Goal: Task Accomplishment & Management: Manage account settings

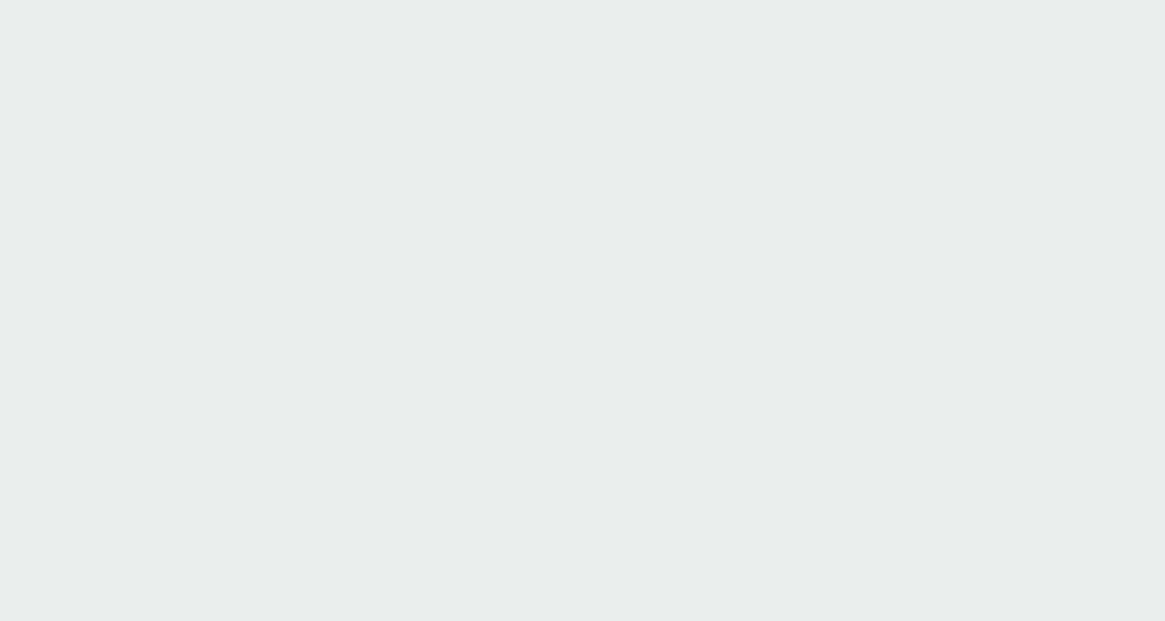
click at [561, 48] on html at bounding box center [582, 24] width 1165 height 48
click at [886, 48] on html at bounding box center [582, 24] width 1165 height 48
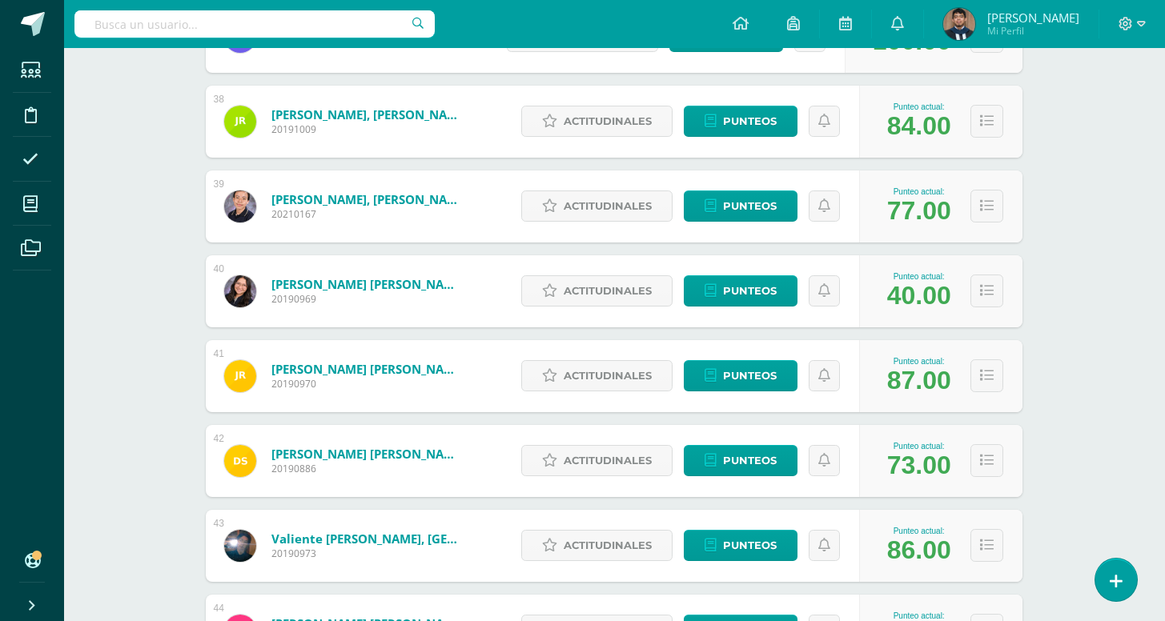
scroll to position [3401, 1]
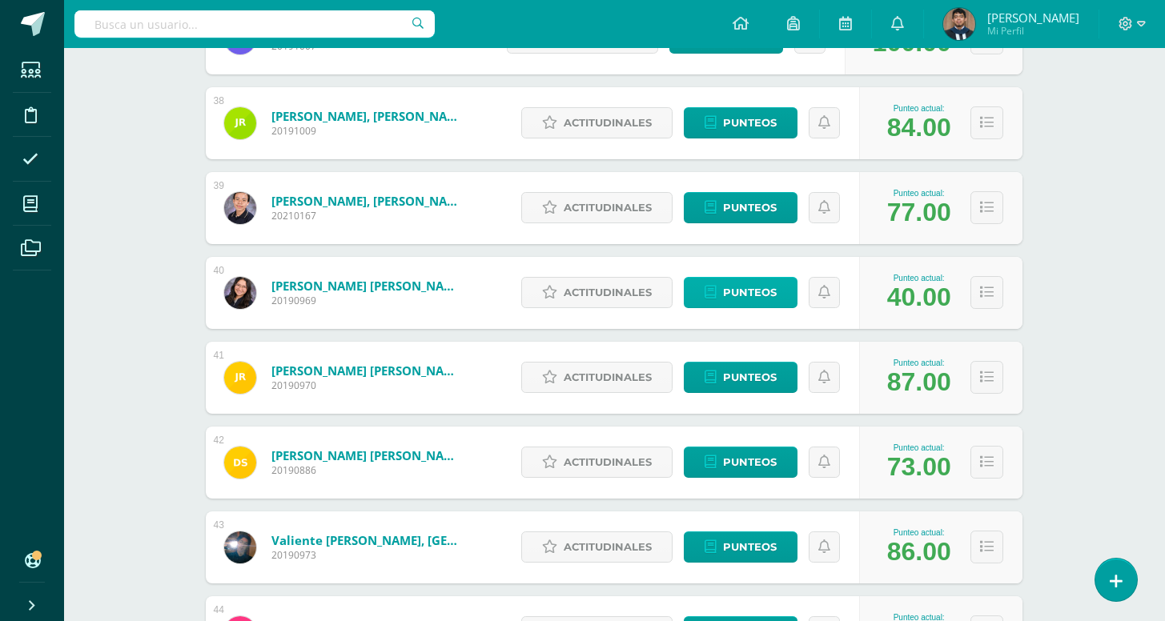
click at [746, 302] on span "Punteos" at bounding box center [750, 293] width 54 height 30
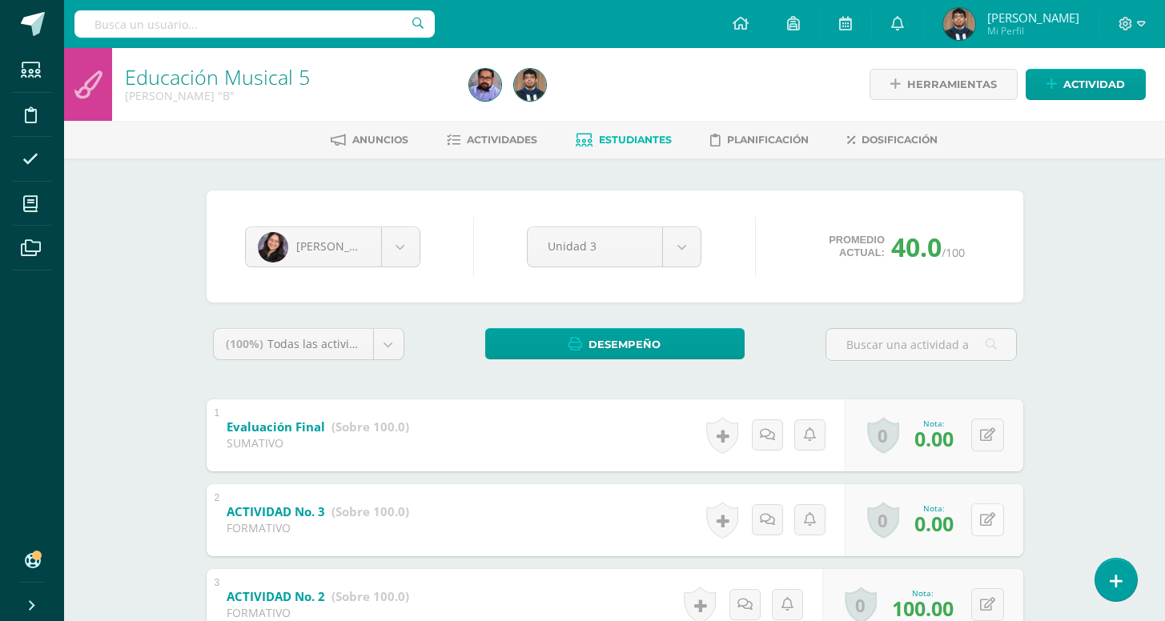
click at [997, 519] on button at bounding box center [987, 520] width 33 height 33
type input "80"
click at [979, 440] on button at bounding box center [987, 435] width 33 height 33
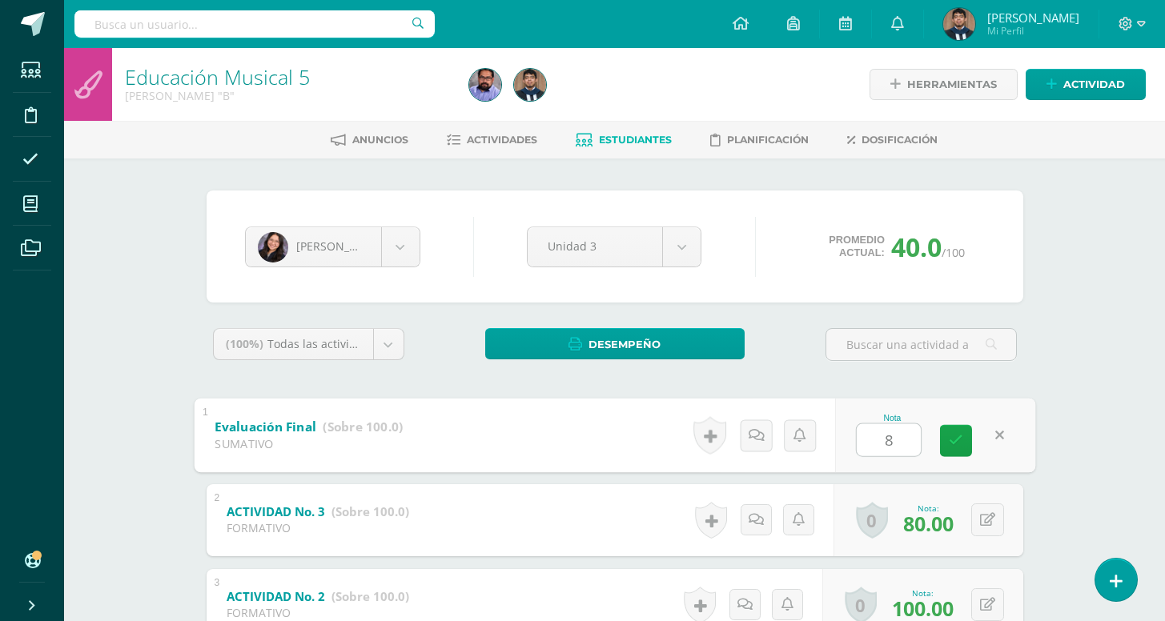
type input "85"
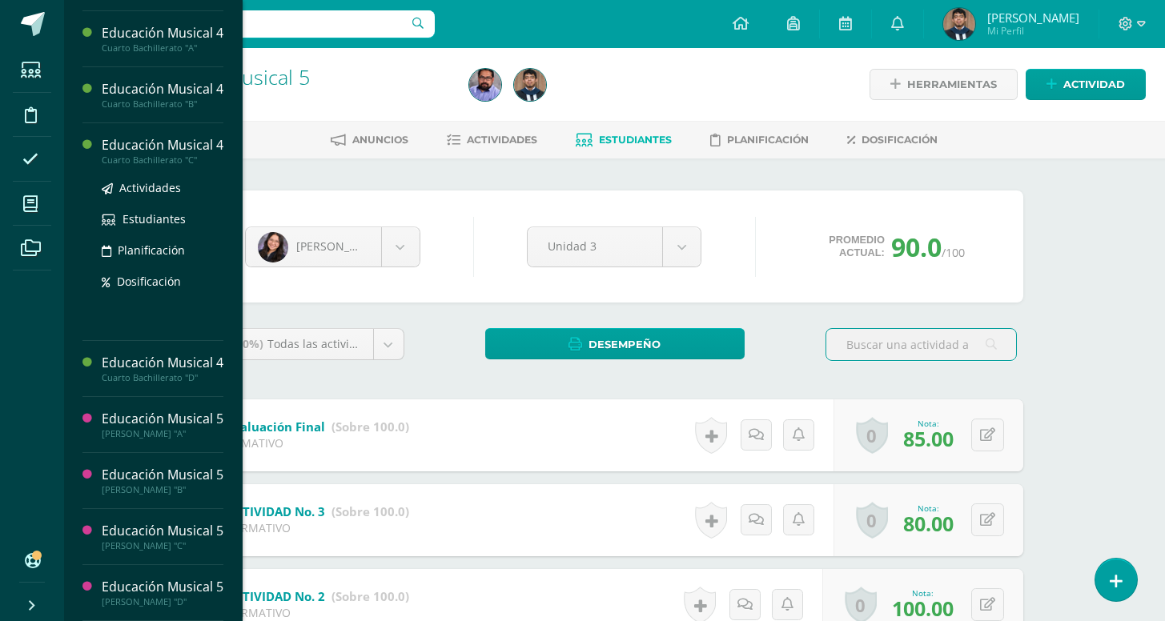
scroll to position [1105, 0]
click at [150, 195] on span "Actividades" at bounding box center [150, 187] width 62 height 15
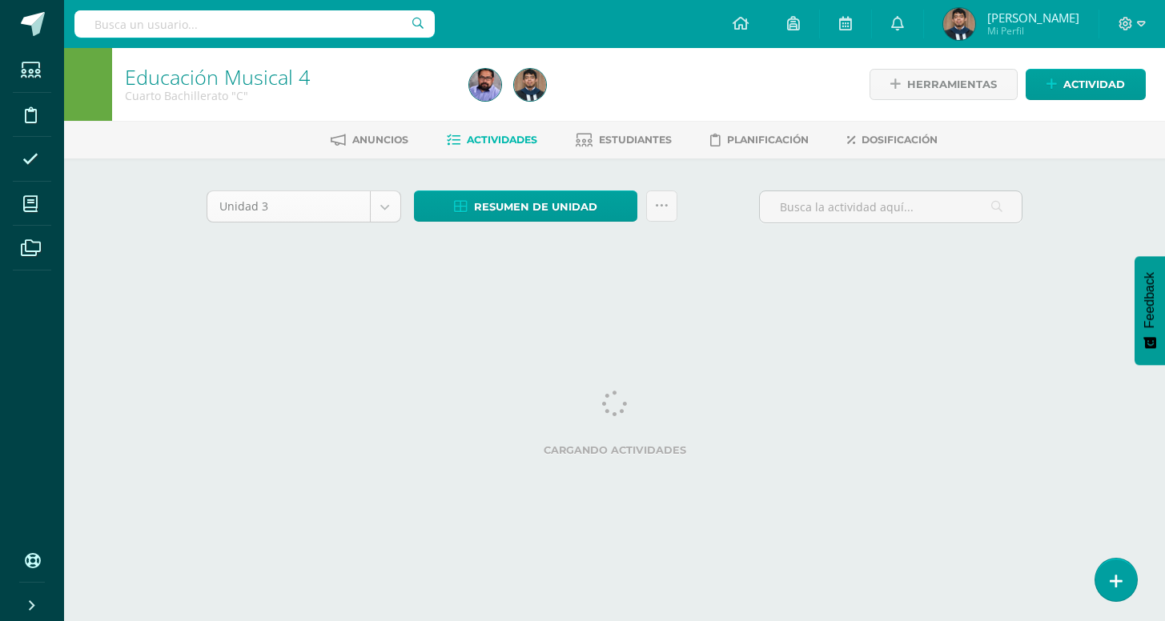
click at [382, 208] on body "Estudiantes Disciplina Asistencia Mis cursos Archivos Soporte Centro de ayuda Ú…" at bounding box center [582, 149] width 1165 height 299
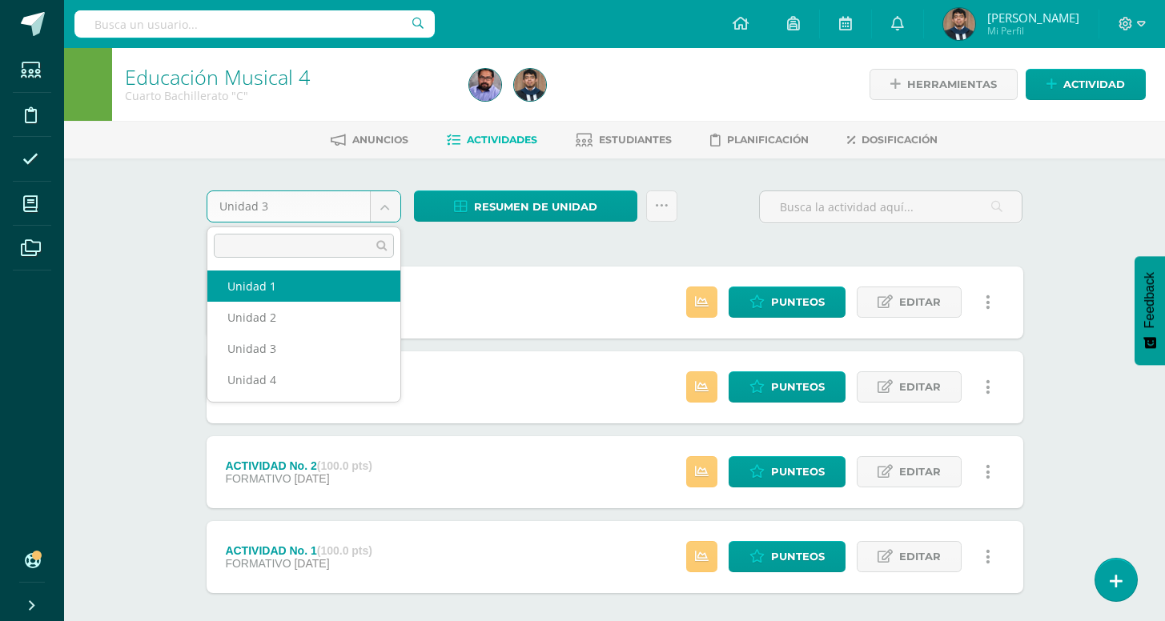
click at [701, 260] on body "Estudiantes Disciplina Asistencia Mis cursos Archivos Soporte Centro de ayuda Ú…" at bounding box center [582, 350] width 1165 height 700
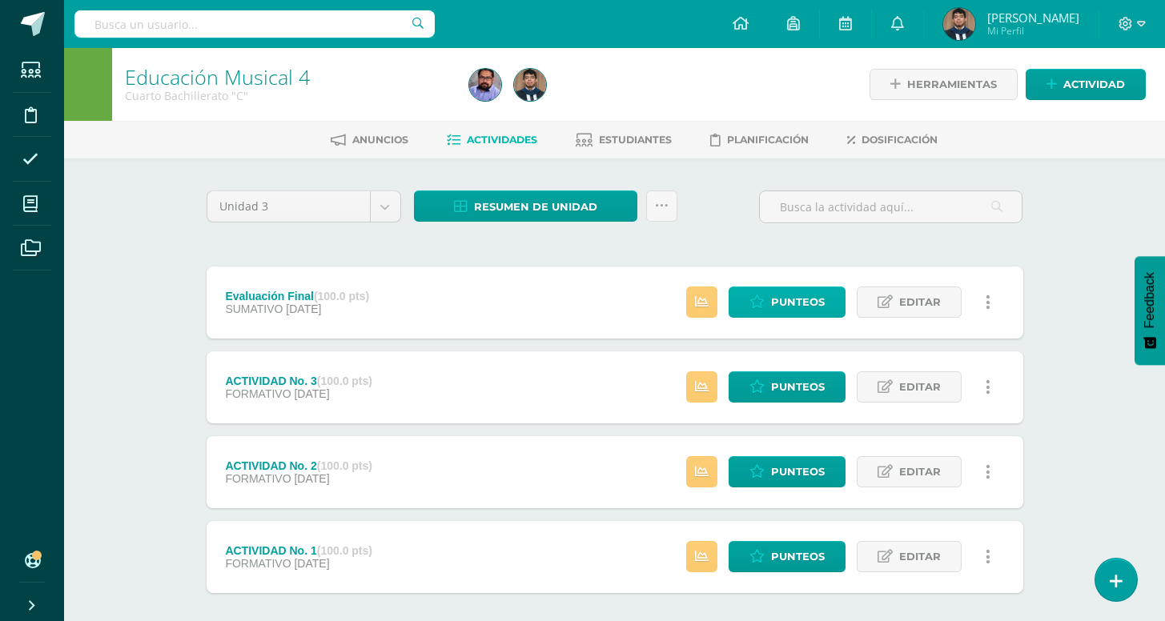
click at [805, 308] on span "Punteos" at bounding box center [798, 302] width 54 height 30
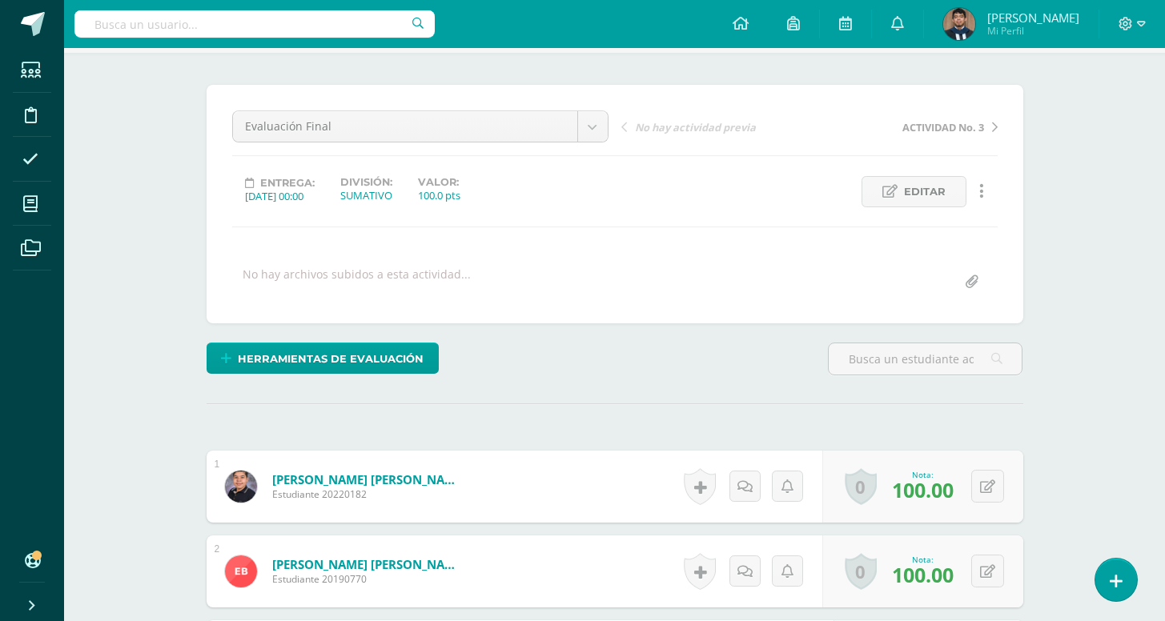
scroll to position [108, 0]
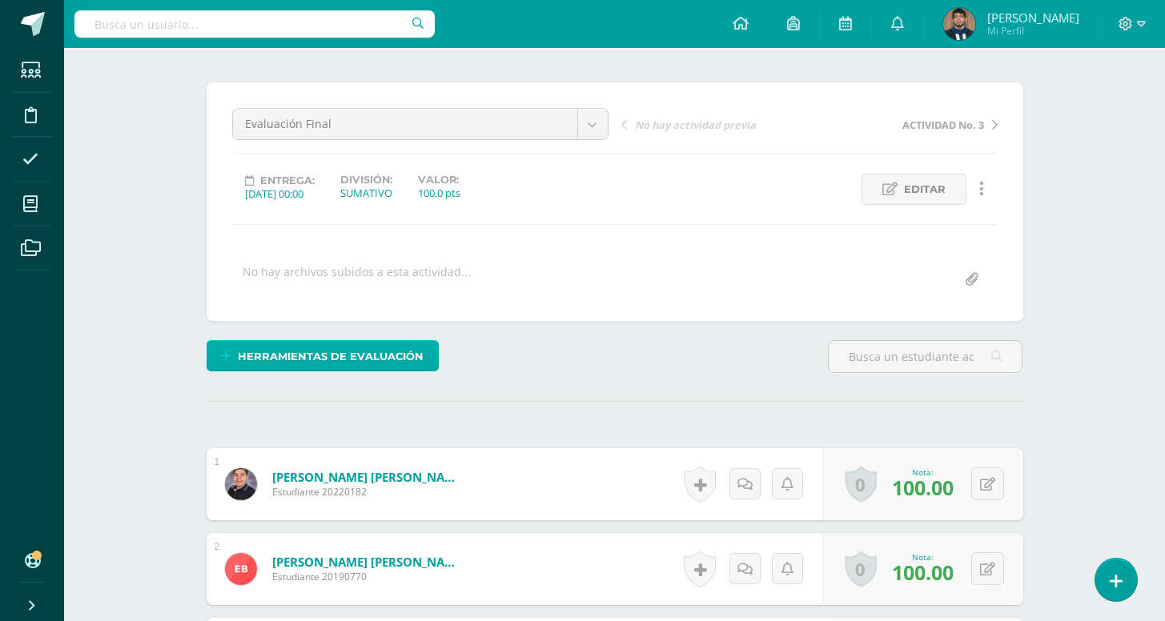
click at [392, 356] on span "Herramientas de evaluación" at bounding box center [331, 357] width 186 height 30
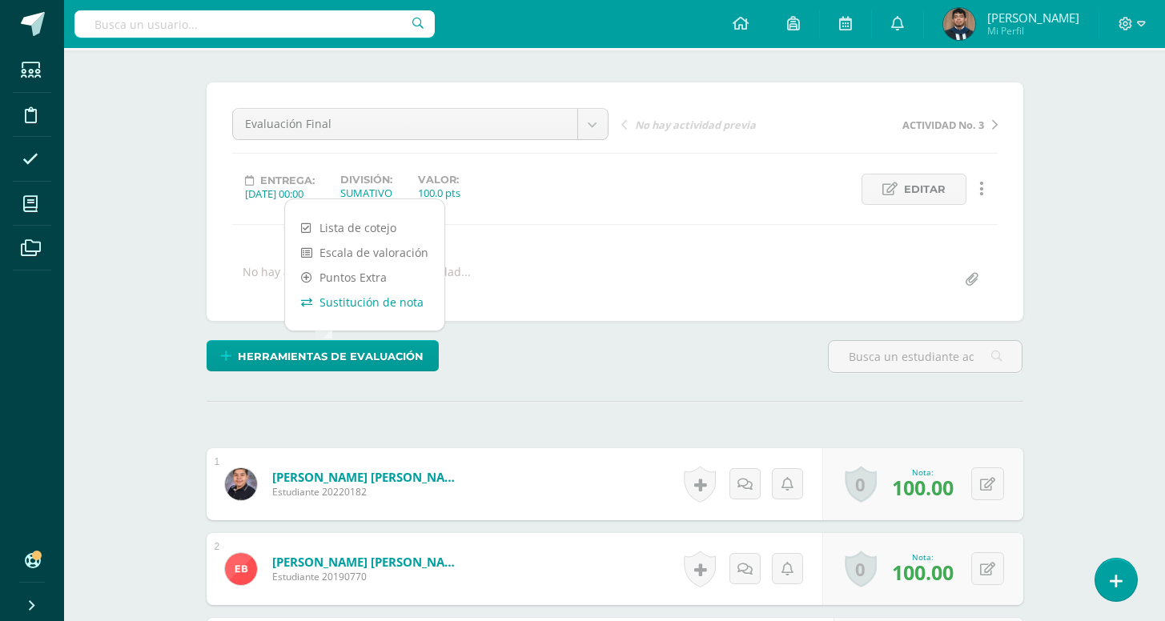
click at [390, 301] on link "Sustitución de nota" at bounding box center [364, 302] width 159 height 25
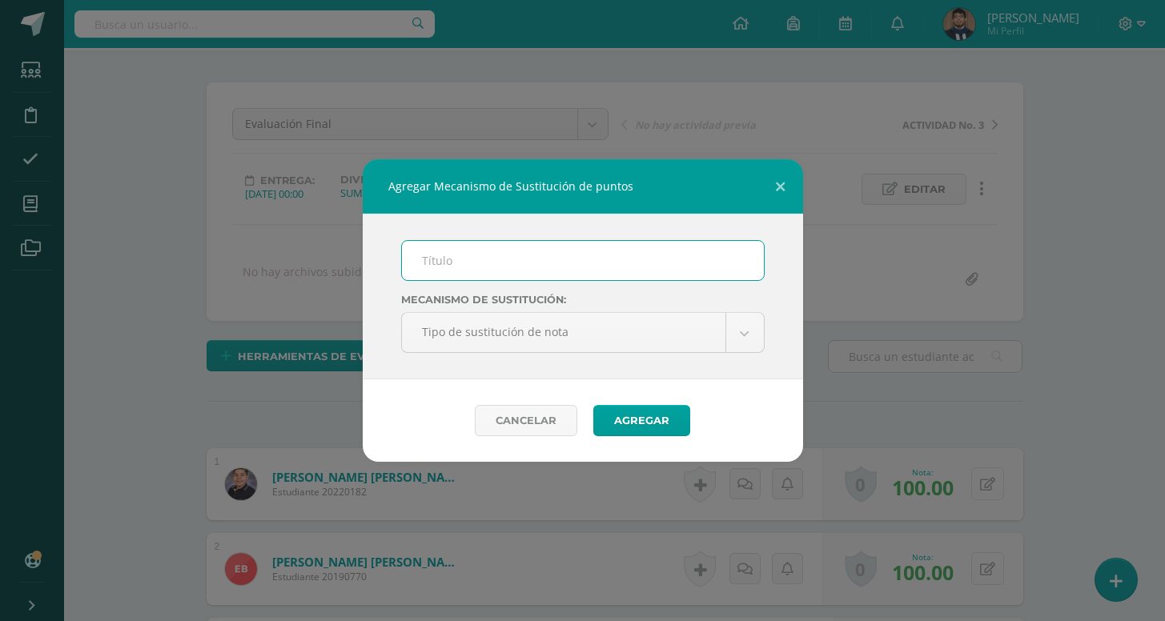
scroll to position [109, 0]
type input "PMA"
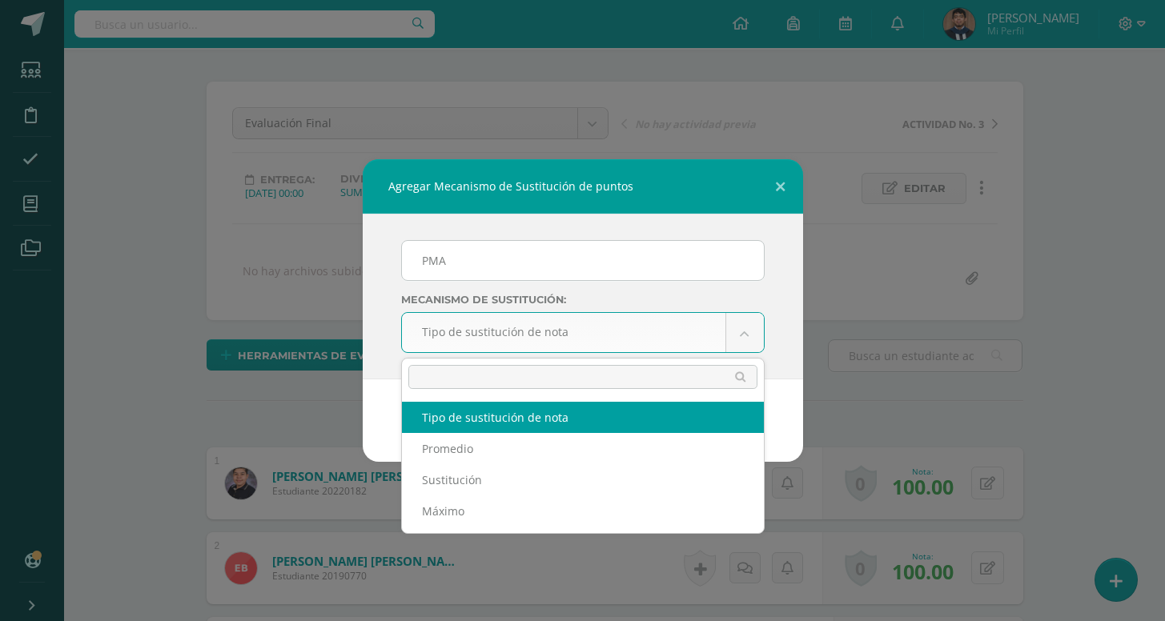
scroll to position [110, 0]
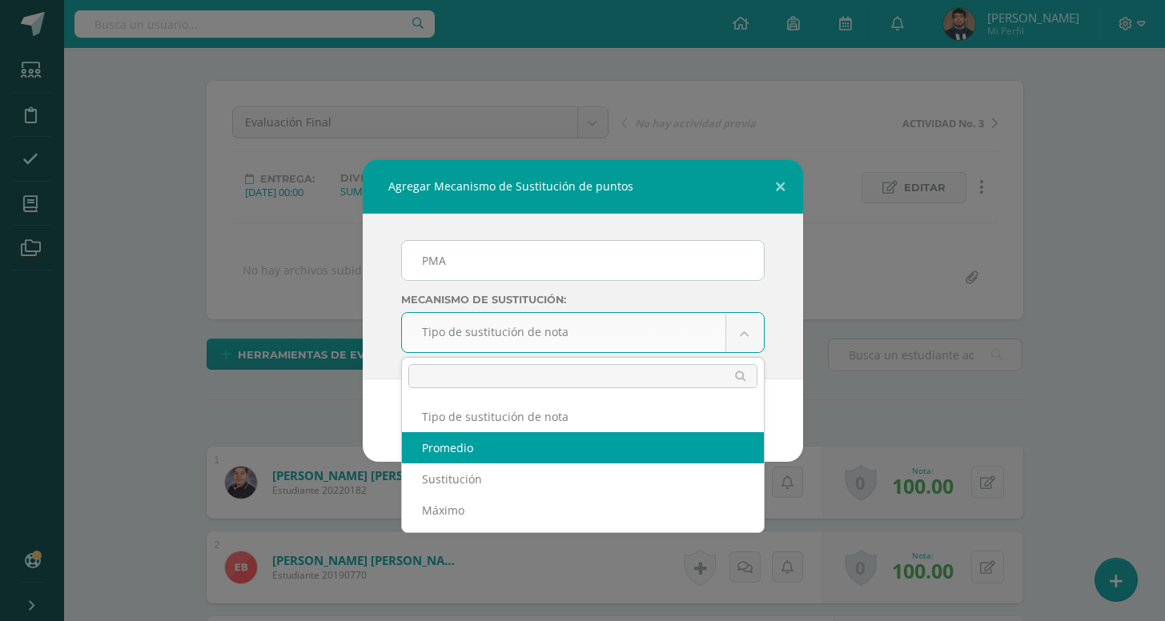
select select "average"
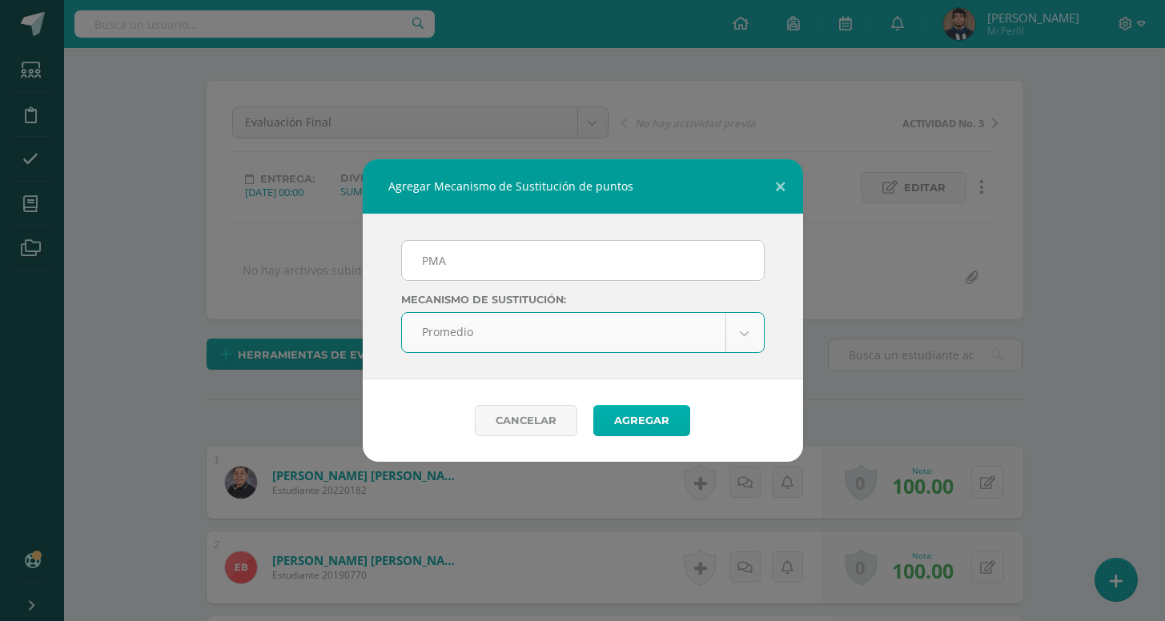
click at [672, 417] on button "Agregar" at bounding box center [641, 420] width 97 height 31
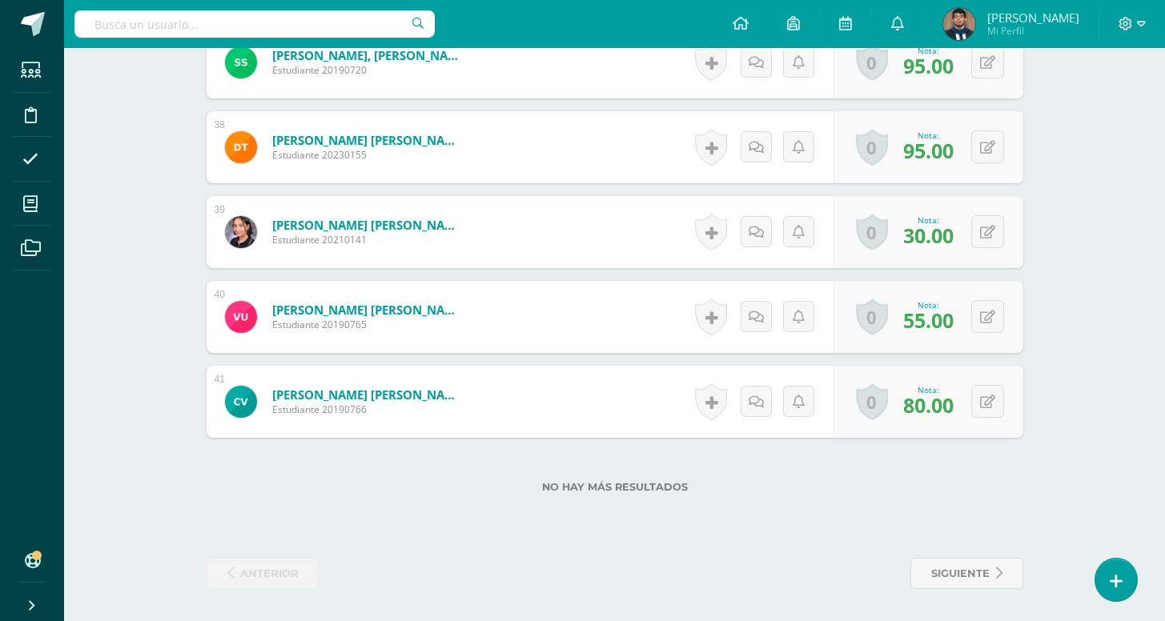
scroll to position [3650, 0]
click at [996, 322] on button at bounding box center [987, 316] width 33 height 33
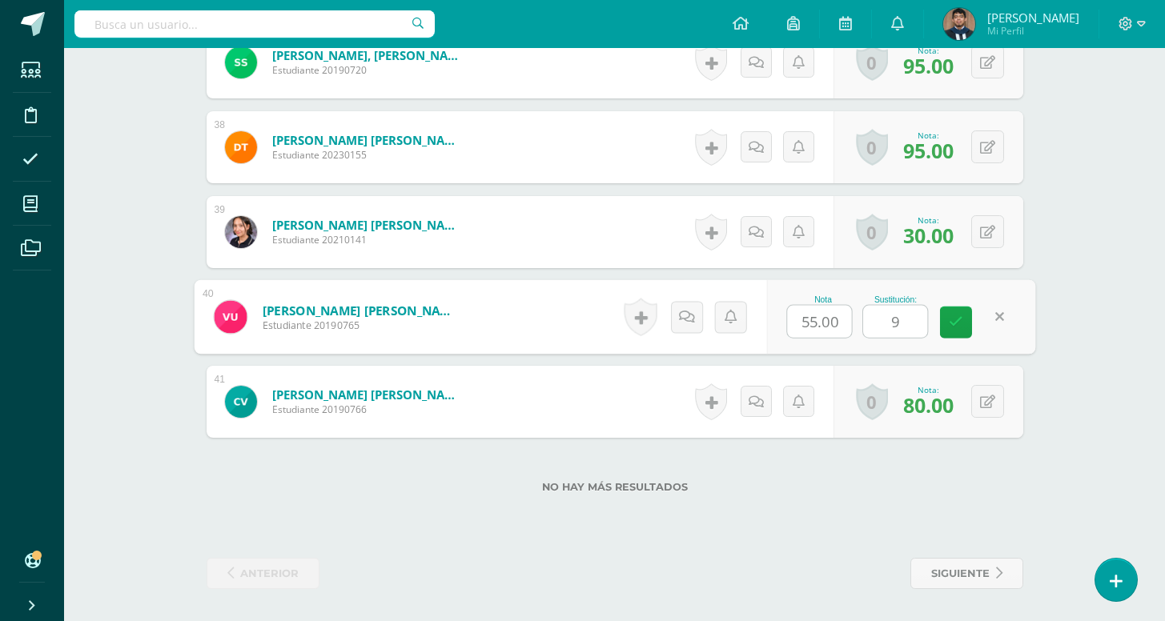
type input "90"
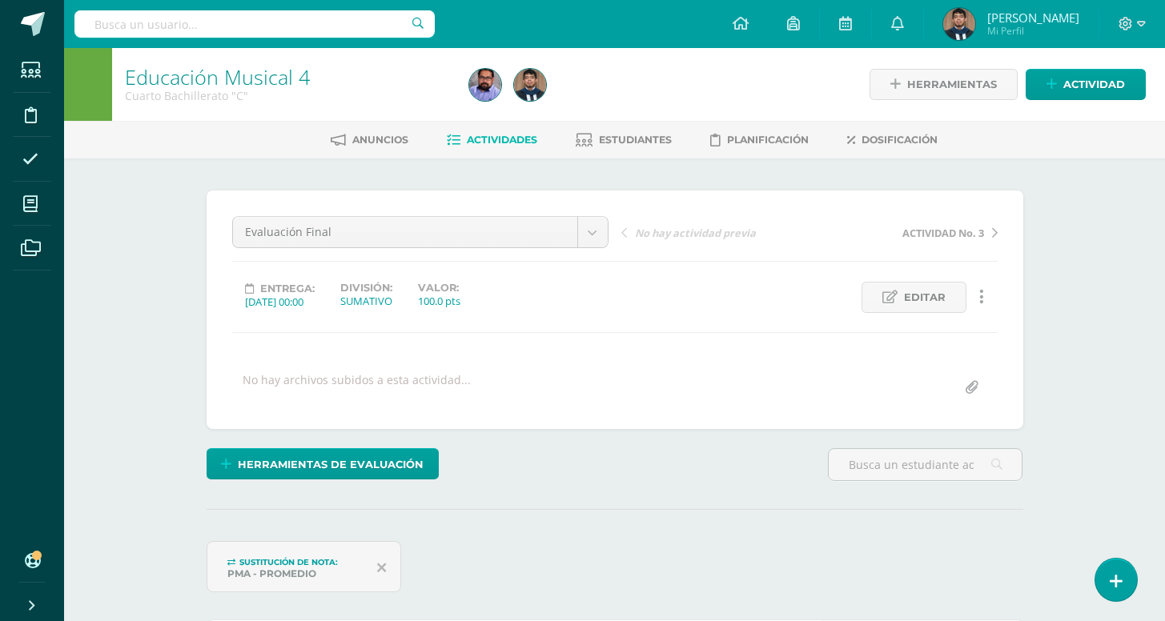
scroll to position [0, 0]
click at [607, 145] on span "Estudiantes" at bounding box center [635, 140] width 73 height 12
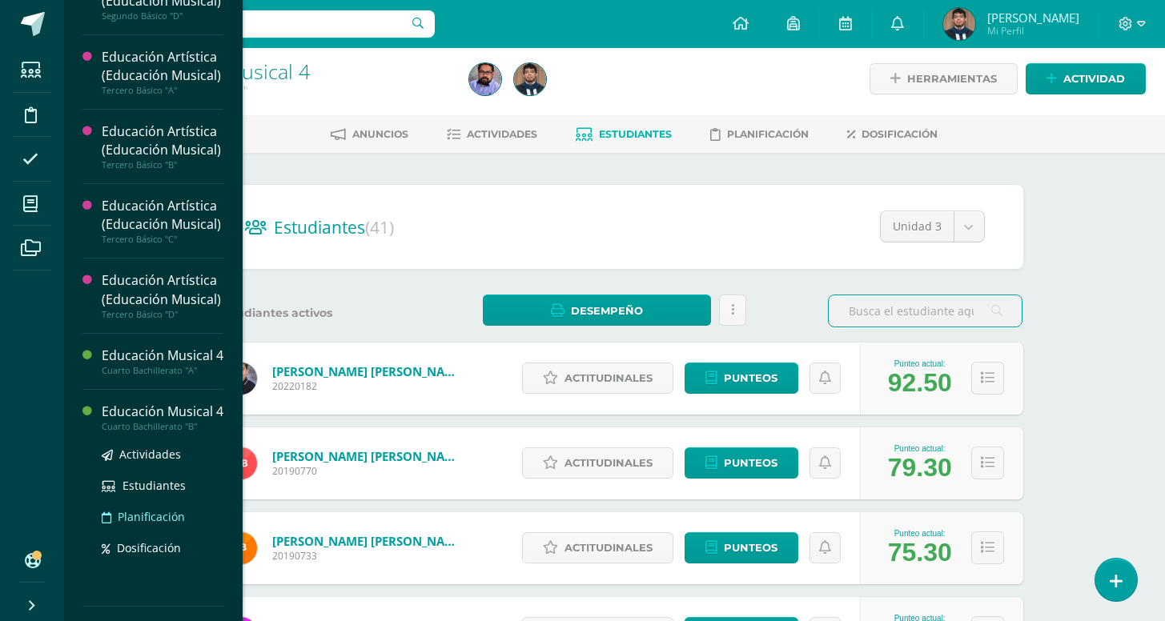
scroll to position [511, 0]
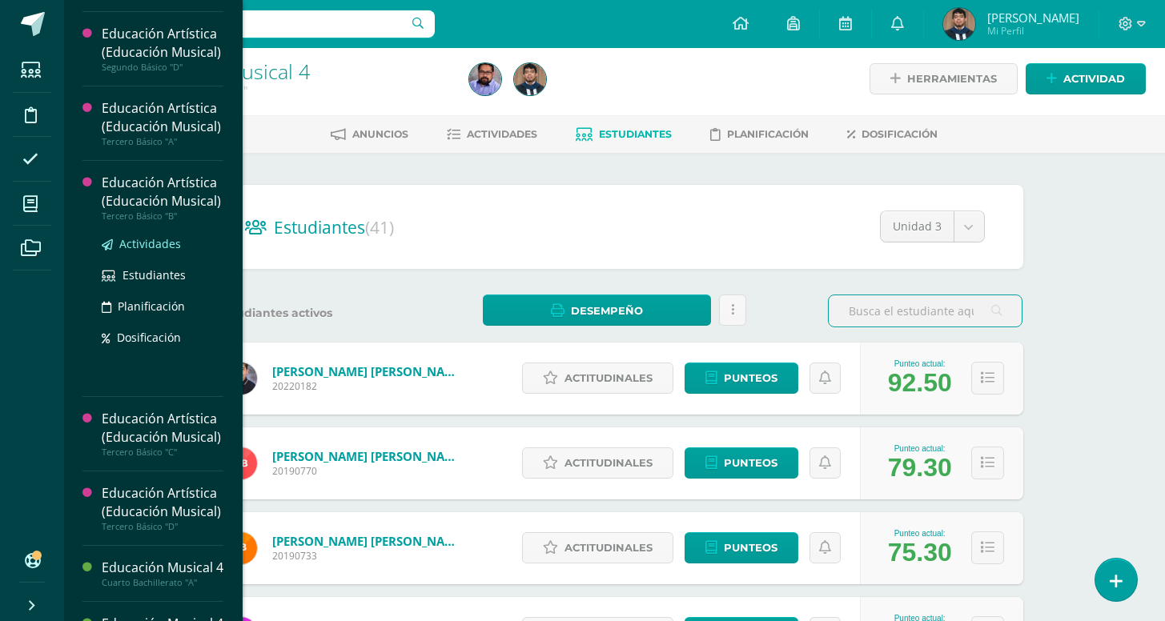
click at [151, 251] on span "Actividades" at bounding box center [150, 243] width 62 height 15
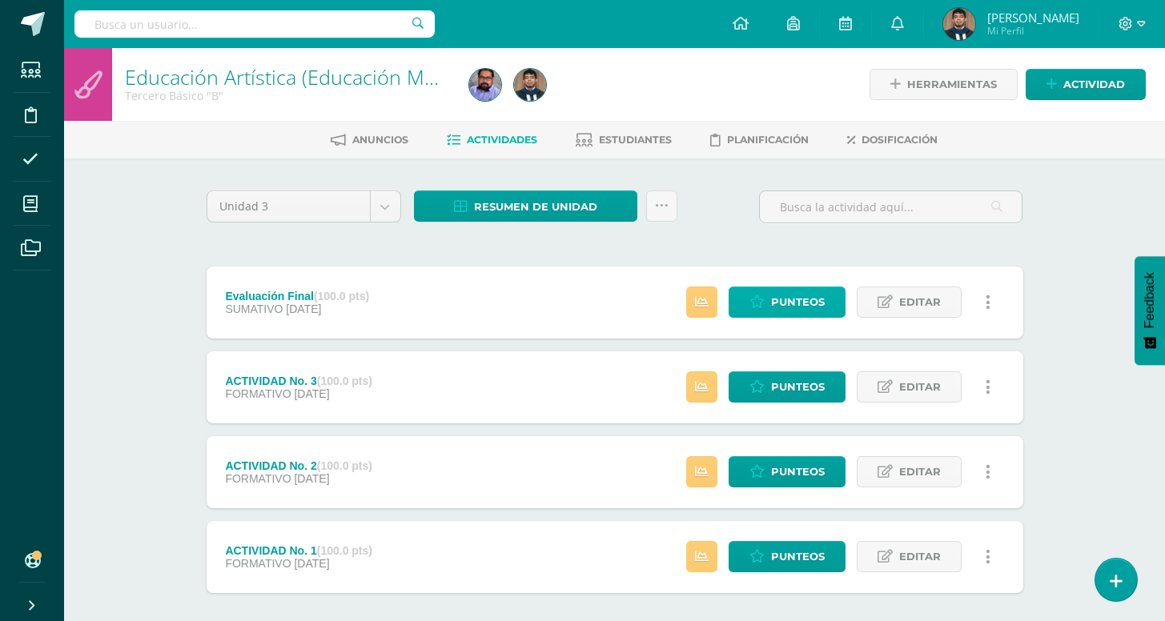
click at [820, 291] on span "Punteos" at bounding box center [798, 302] width 54 height 30
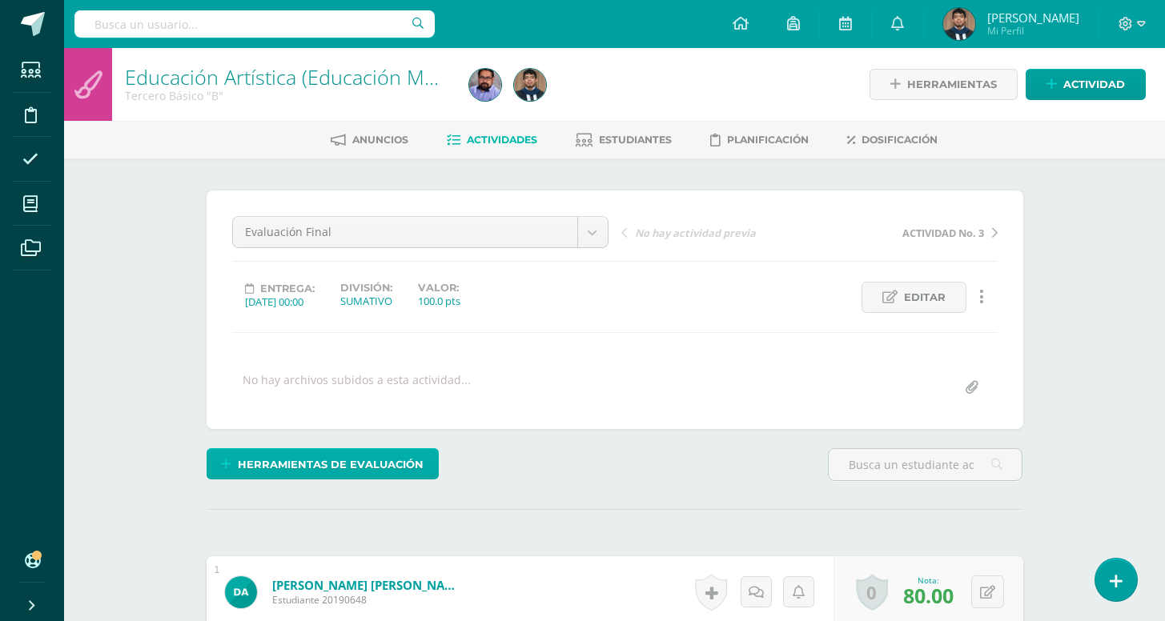
click at [426, 464] on link "Herramientas de evaluación" at bounding box center [323, 463] width 232 height 31
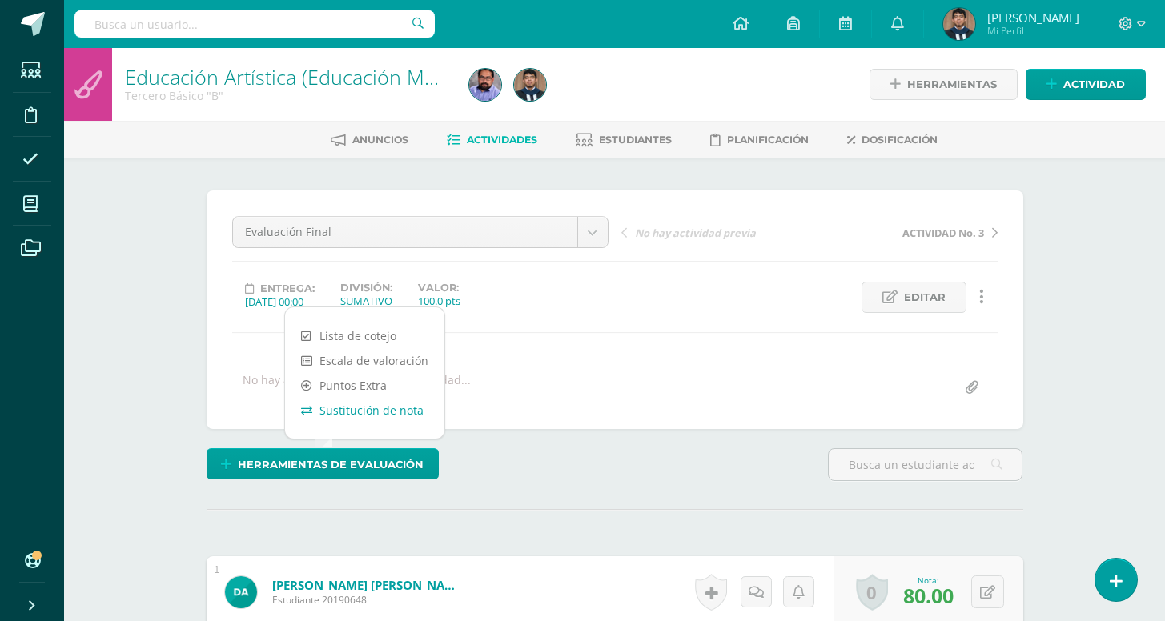
scroll to position [1, 0]
click at [396, 416] on link "Sustitución de nota" at bounding box center [364, 409] width 159 height 25
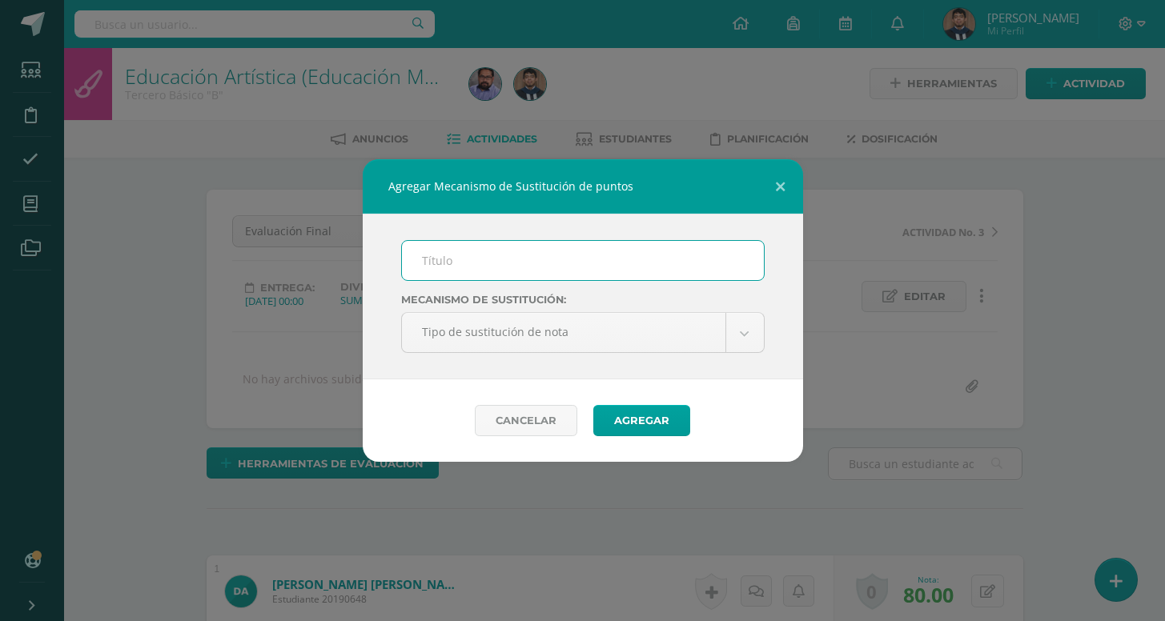
type input "p"
type input "PMA"
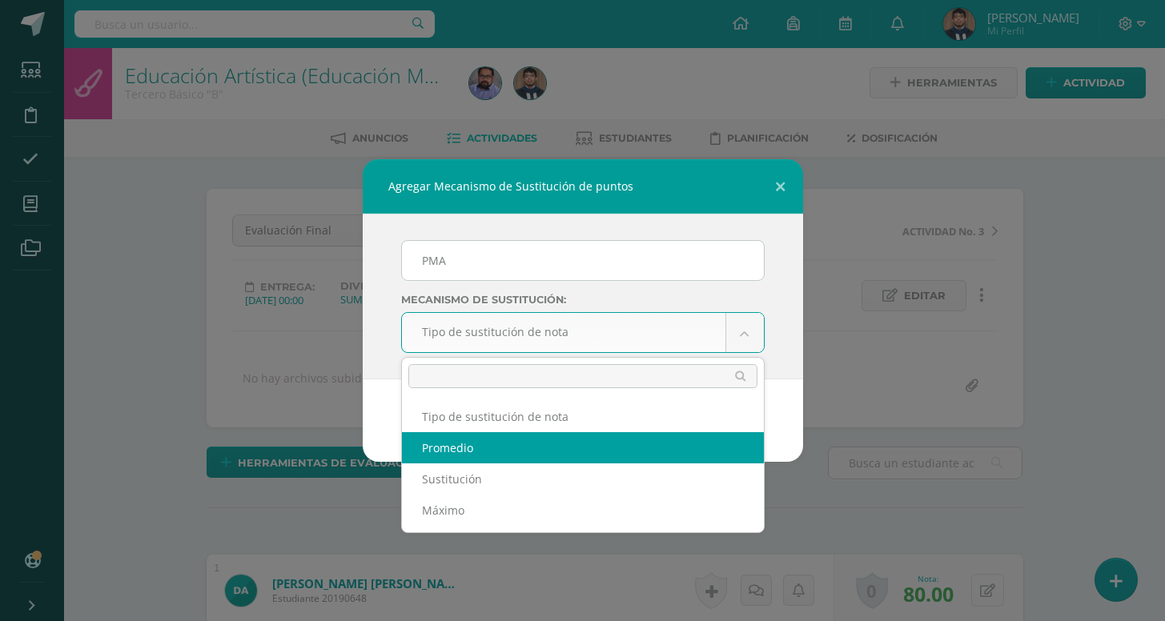
select select "average"
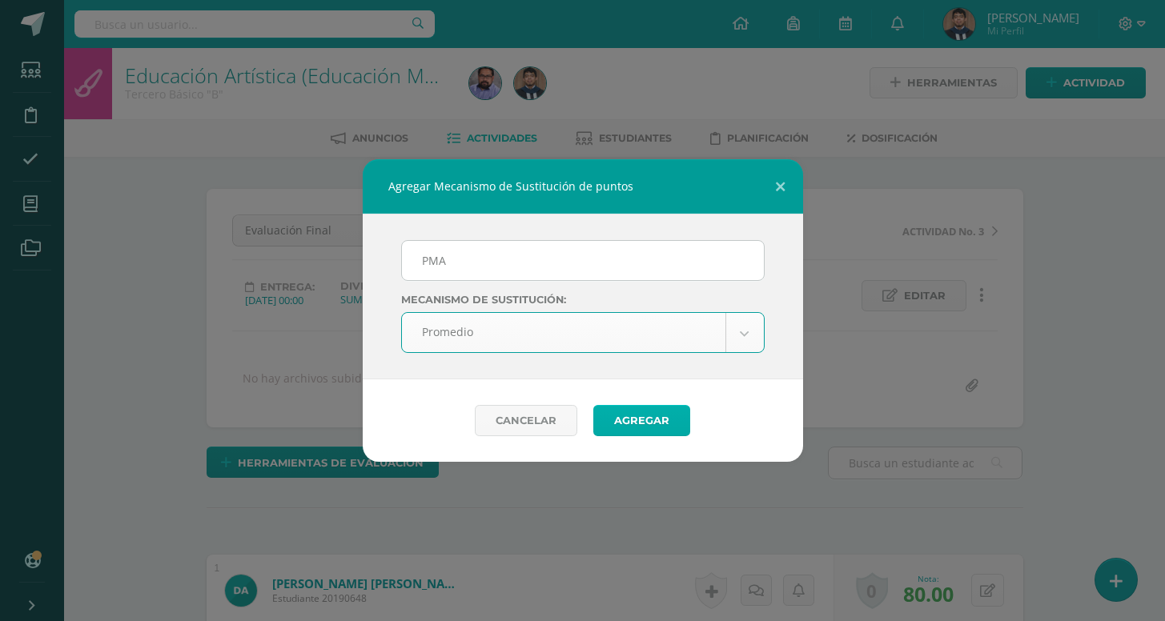
click at [641, 433] on button "Agregar" at bounding box center [641, 420] width 97 height 31
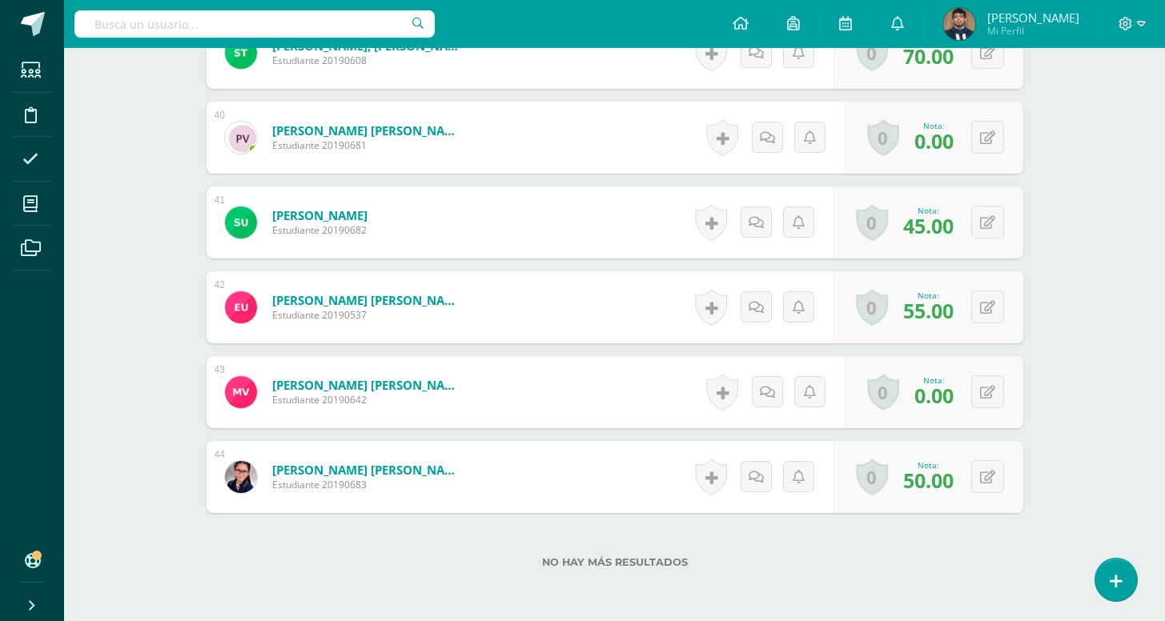
scroll to position [3904, 0]
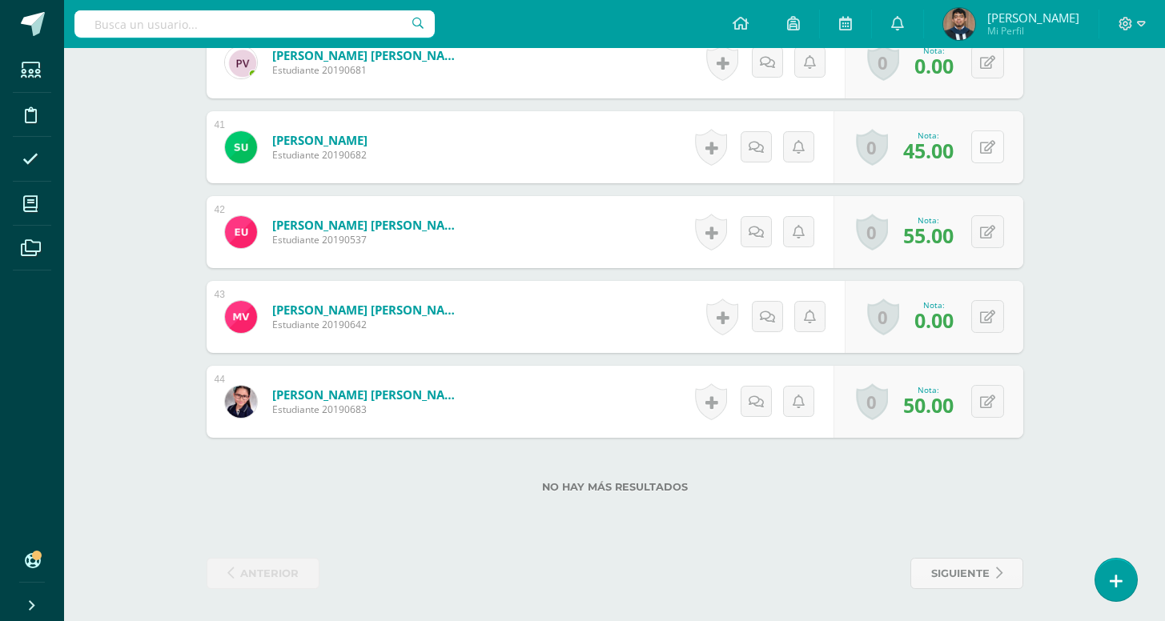
click at [986, 145] on icon at bounding box center [987, 148] width 15 height 14
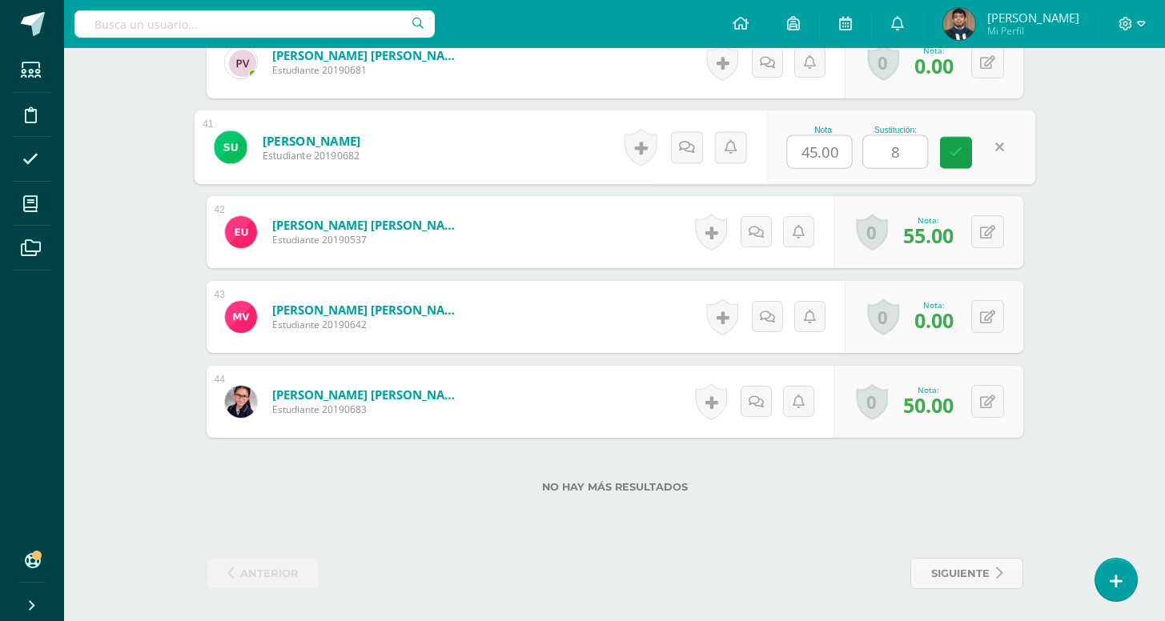
type input "80"
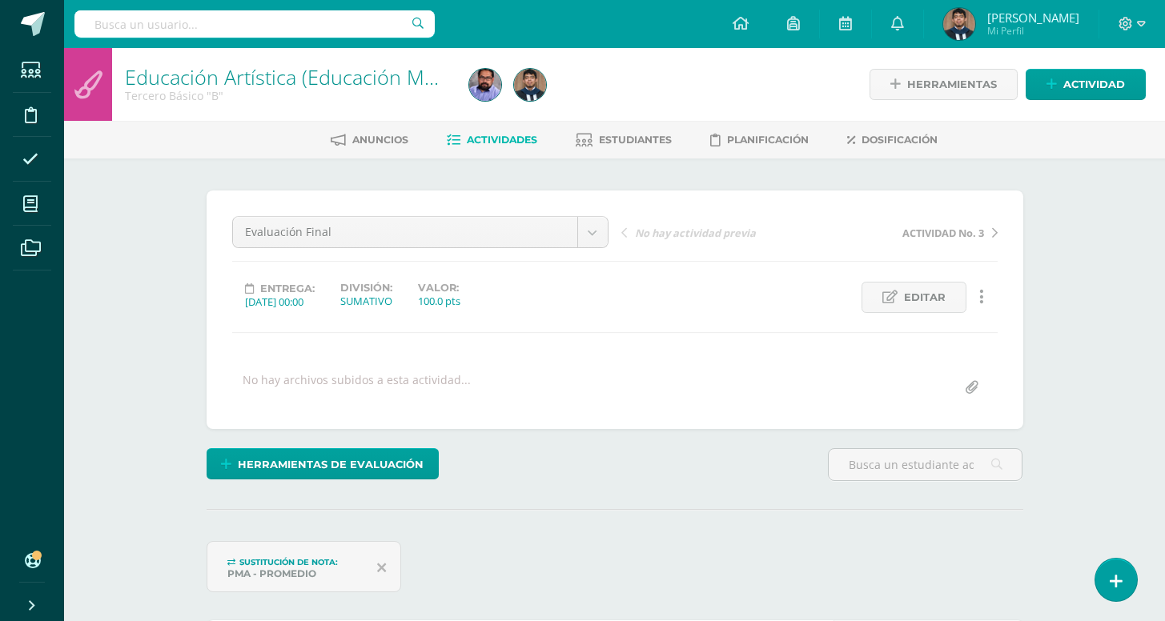
scroll to position [0, 0]
click at [613, 156] on div "Anuncios Actividades Estudiantes Planificación Dosificación" at bounding box center [633, 140] width 1139 height 38
click at [609, 145] on span "Estudiantes" at bounding box center [635, 140] width 73 height 12
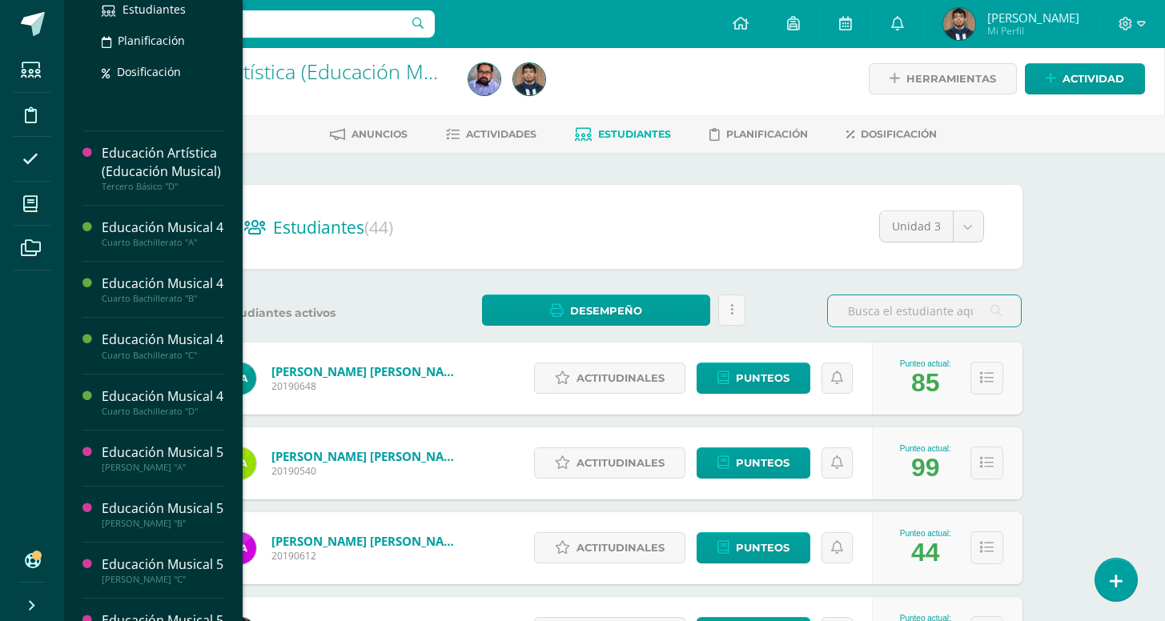
scroll to position [830, 0]
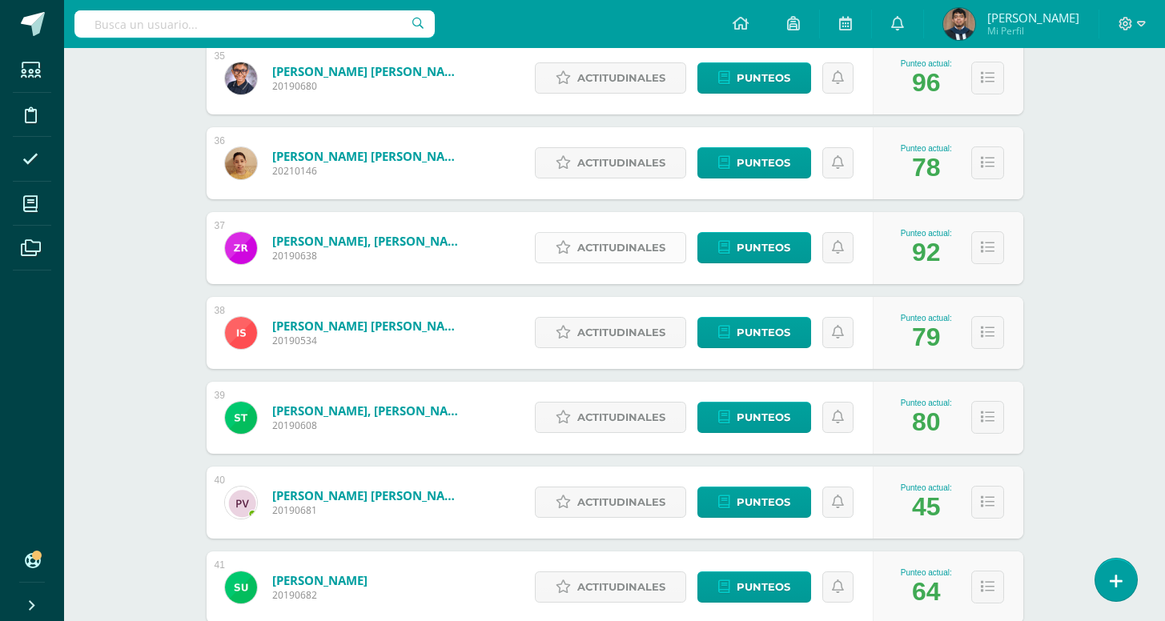
scroll to position [3208, 0]
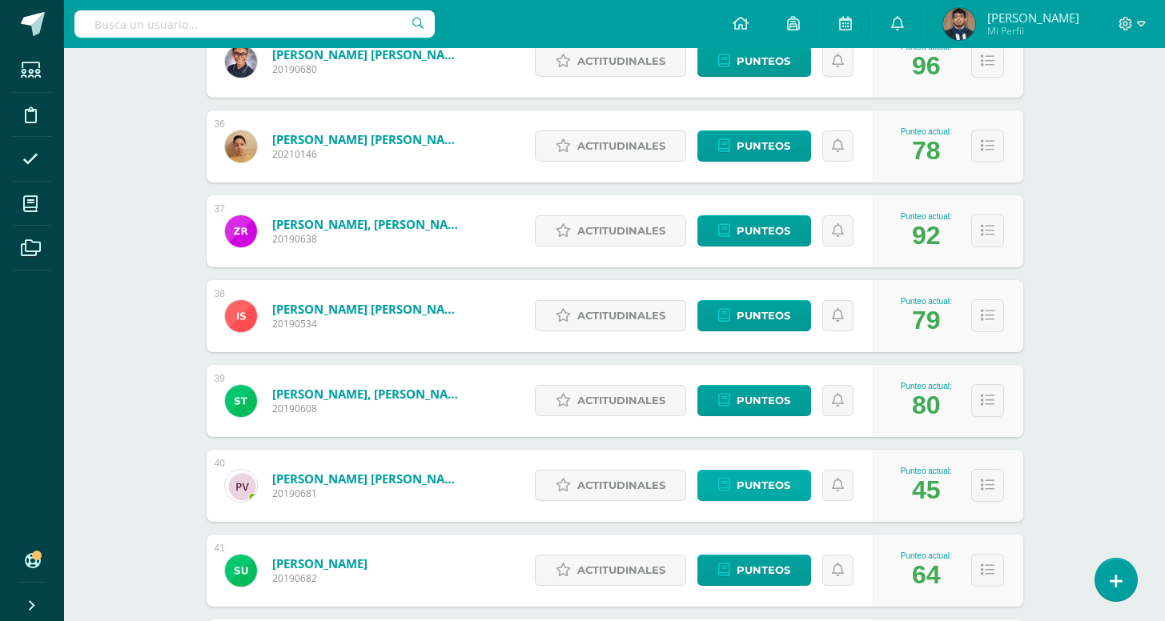
click at [758, 484] on span "Punteos" at bounding box center [764, 486] width 54 height 30
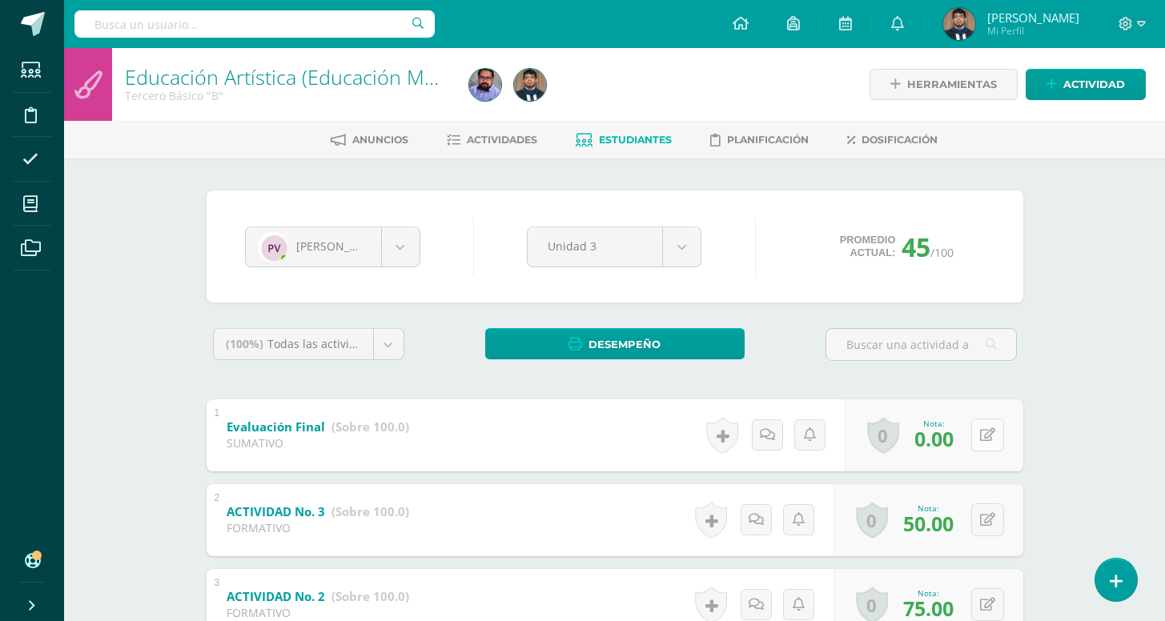
click at [995, 441] on button at bounding box center [987, 435] width 33 height 33
click at [816, 445] on input "0.00" at bounding box center [819, 440] width 64 height 32
type input "0"
type input "60"
click at [401, 240] on body "Estudiantes Disciplina Asistencia Mis cursos Archivos Soporte Centro de ayuda Ú…" at bounding box center [582, 416] width 1165 height 833
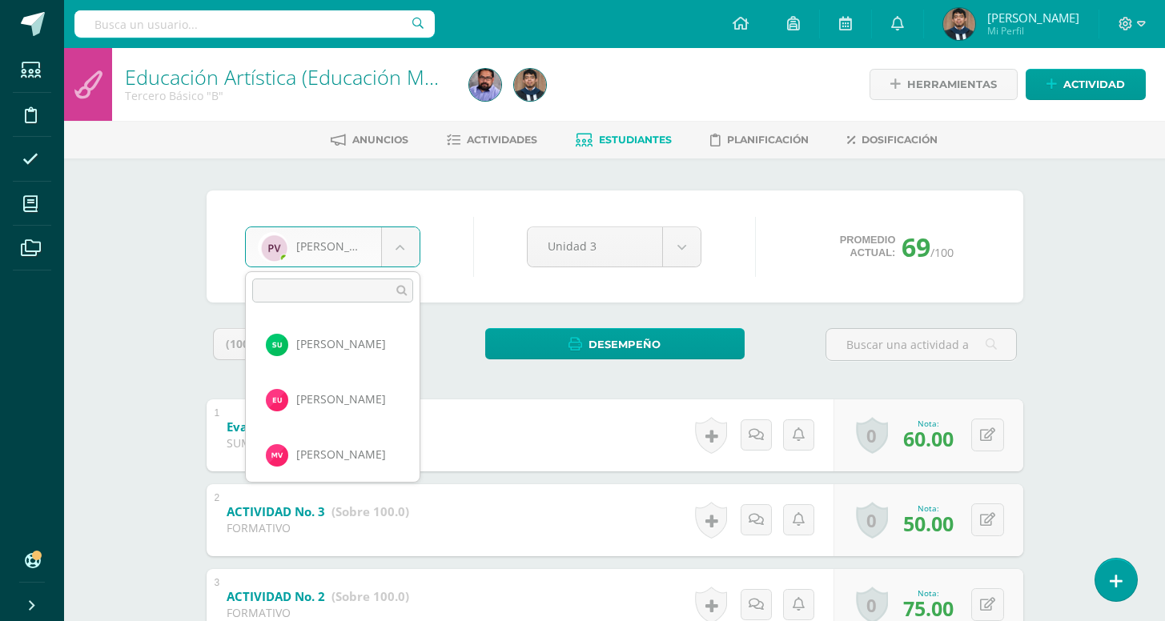
scroll to position [2264, 0]
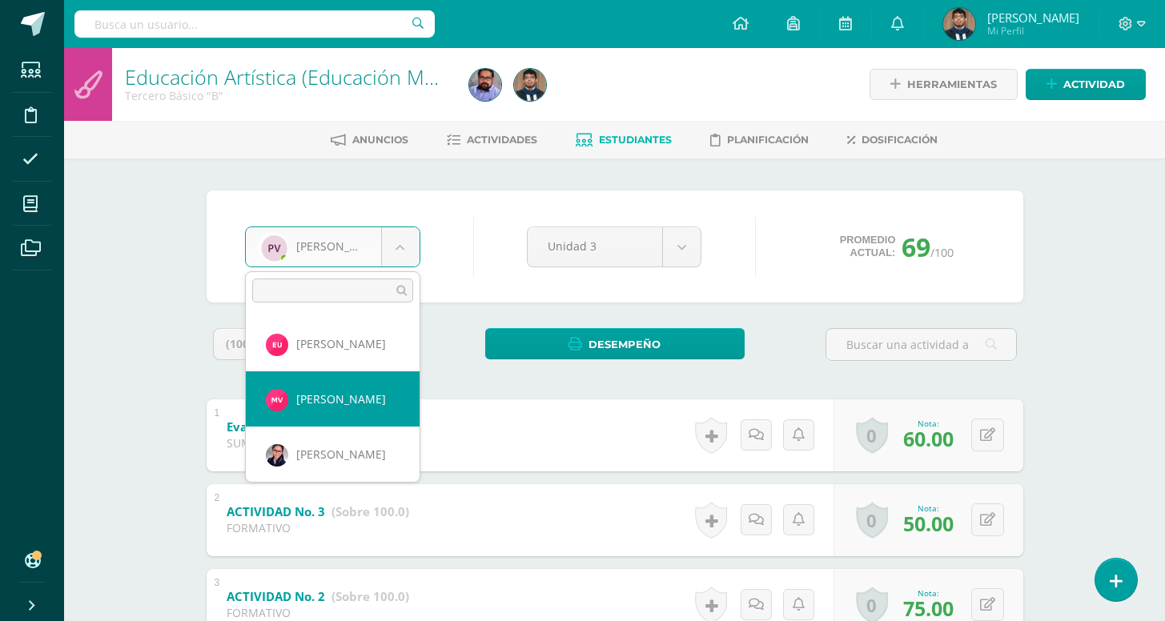
select select "3030"
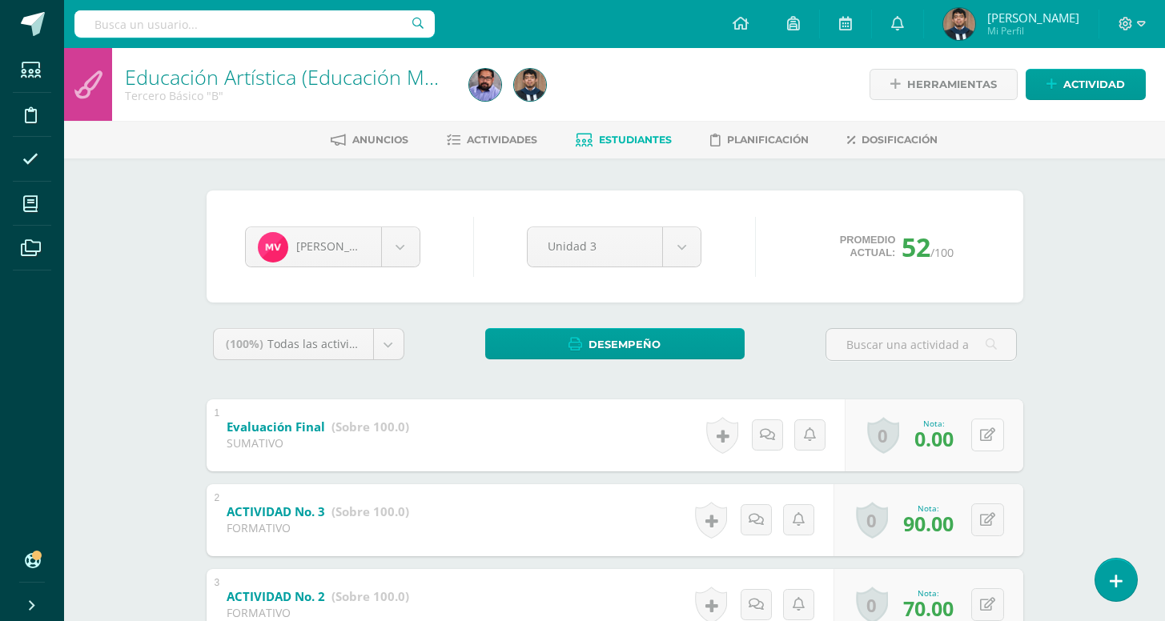
click at [986, 430] on icon at bounding box center [987, 435] width 15 height 14
type input "8"
drag, startPoint x: 835, startPoint y: 441, endPoint x: 781, endPoint y: 444, distance: 54.5
click at [781, 443] on div "Nota 0.00 Sustitución:" at bounding box center [900, 435] width 269 height 74
type input "85"
